Goal: Use online tool/utility

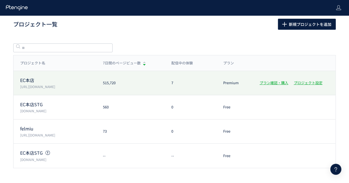
click at [63, 90] on div "EC本店 [URL][DOMAIN_NAME] 515,720 7 Premium プラン確認・購入 プロジェクト設定" at bounding box center [175, 83] width 322 height 24
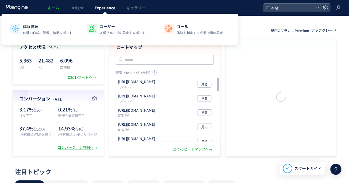
click at [101, 7] on span "Experience" at bounding box center [105, 8] width 21 height 6
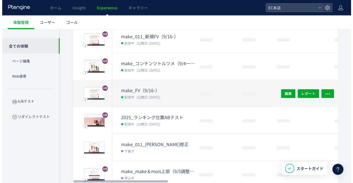
scroll to position [83, 0]
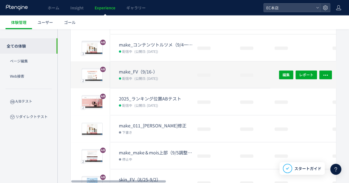
click at [148, 103] on span "(公開日: [DATE])" at bounding box center [146, 105] width 24 height 5
click at [148, 103] on div at bounding box center [174, 91] width 349 height 183
click at [148, 102] on div at bounding box center [174, 91] width 349 height 183
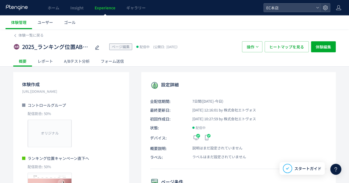
click at [81, 61] on div "A/Bテスト分析" at bounding box center [76, 61] width 37 height 11
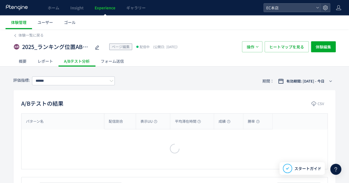
type input "****"
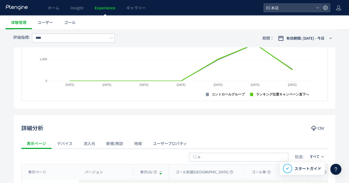
scroll to position [138, 0]
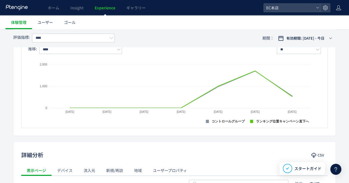
drag, startPoint x: 119, startPoint y: 28, endPoint x: 134, endPoint y: 18, distance: 17.7
click at [119, 28] on ul "体験管理 ユーザー ゴール" at bounding box center [177, 22] width 343 height 14
click at [51, 6] on span "ホーム" at bounding box center [54, 8] width 12 height 6
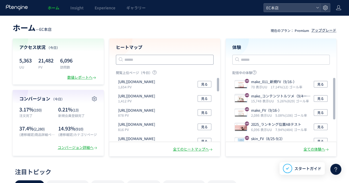
click at [150, 56] on input "text" at bounding box center [165, 60] width 98 height 10
paste input "**********"
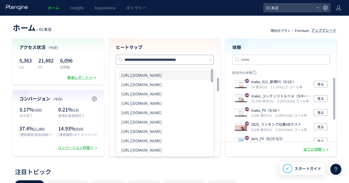
type input "**********"
click at [175, 75] on li "[URL][DOMAIN_NAME]" at bounding box center [164, 75] width 93 height 9
